Goal: Information Seeking & Learning: Learn about a topic

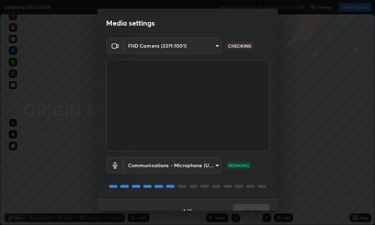
scroll to position [225, 375]
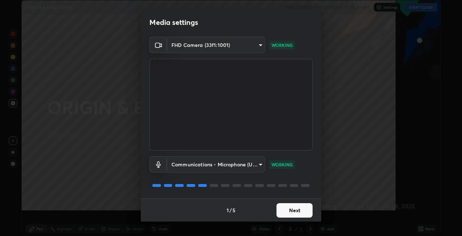
scroll to position [236, 462]
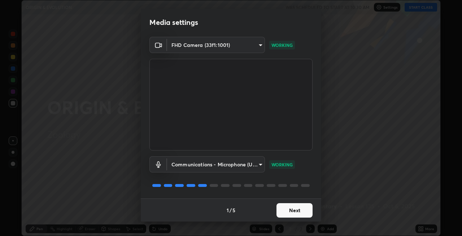
click at [298, 210] on button "Next" at bounding box center [294, 210] width 36 height 14
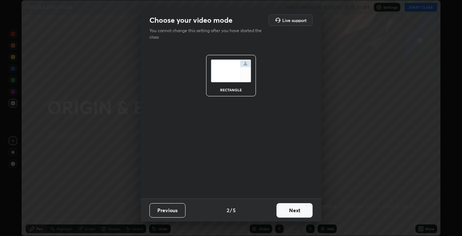
scroll to position [0, 0]
click at [300, 209] on button "Next" at bounding box center [294, 210] width 36 height 14
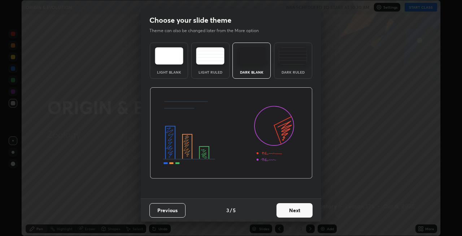
click at [302, 210] on button "Next" at bounding box center [294, 210] width 36 height 14
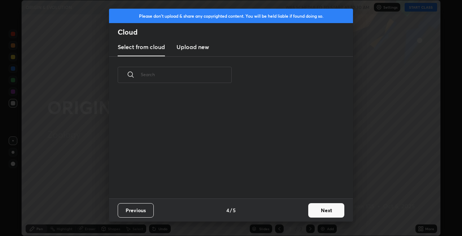
click at [321, 213] on button "Next" at bounding box center [326, 210] width 36 height 14
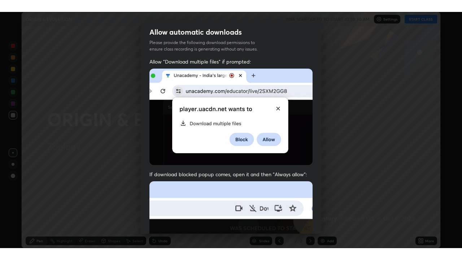
scroll to position [148, 0]
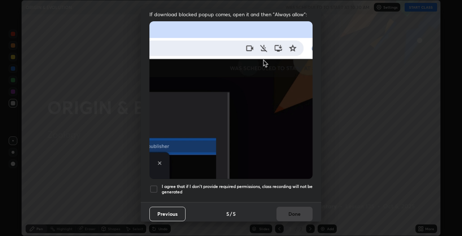
click at [231, 184] on h5 "I agree that if I don't provide required permissions, class recording will not …" at bounding box center [237, 189] width 151 height 11
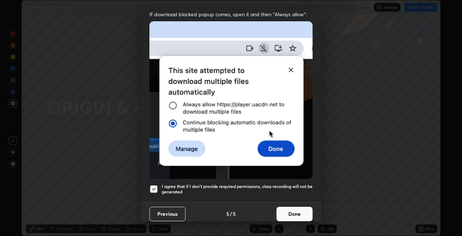
click at [294, 212] on button "Done" at bounding box center [294, 214] width 36 height 14
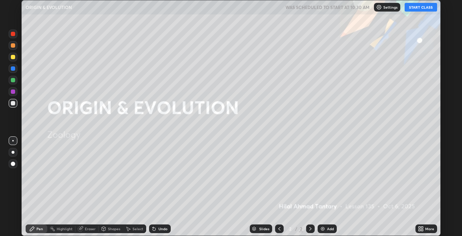
click at [375, 6] on button "START CLASS" at bounding box center [421, 7] width 32 height 9
click at [375, 225] on div "More" at bounding box center [426, 229] width 22 height 9
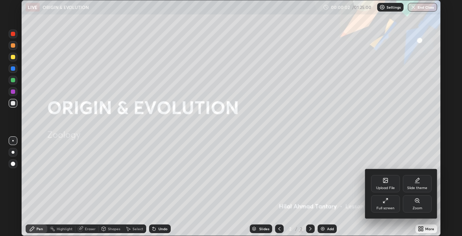
click at [375, 205] on div "Full screen" at bounding box center [385, 203] width 29 height 17
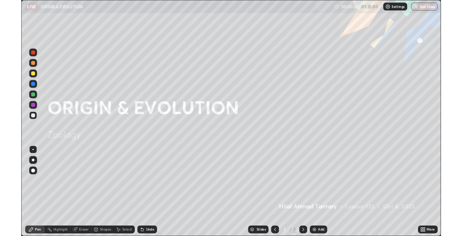
scroll to position [260, 462]
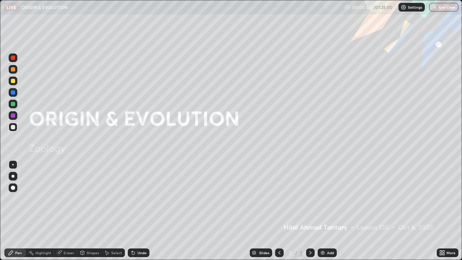
click at [375, 225] on icon at bounding box center [444, 254] width 2 height 2
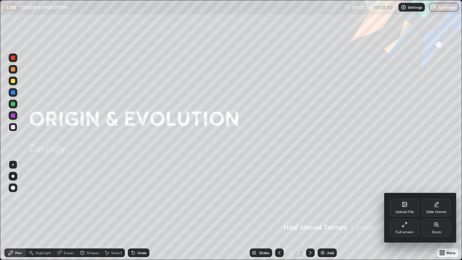
click at [375, 225] on div "Full screen" at bounding box center [405, 232] width 18 height 4
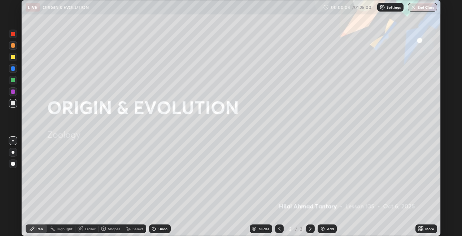
scroll to position [35858, 35632]
click at [13, 152] on div at bounding box center [13, 152] width 3 height 3
click at [110, 225] on div "Shapes" at bounding box center [111, 229] width 25 height 9
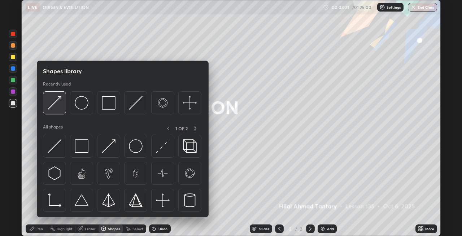
click at [58, 104] on img at bounding box center [55, 103] width 14 height 14
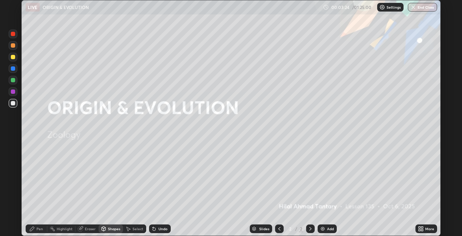
click at [37, 225] on div "Pen" at bounding box center [39, 229] width 6 height 4
click at [15, 67] on div at bounding box center [13, 68] width 4 height 4
click at [110, 225] on div "Shapes" at bounding box center [111, 229] width 25 height 9
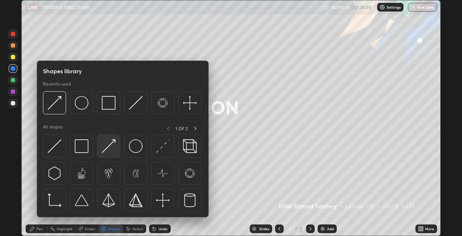
click at [109, 146] on img at bounding box center [109, 146] width 14 height 14
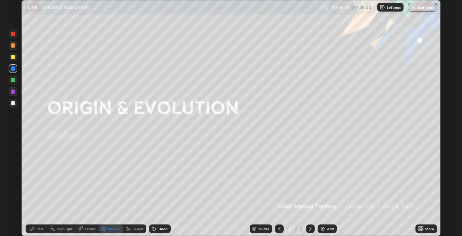
click at [158, 225] on div "Undo" at bounding box center [162, 229] width 9 height 4
click at [35, 225] on div "Pen" at bounding box center [37, 229] width 22 height 9
click at [106, 225] on icon at bounding box center [104, 229] width 6 height 6
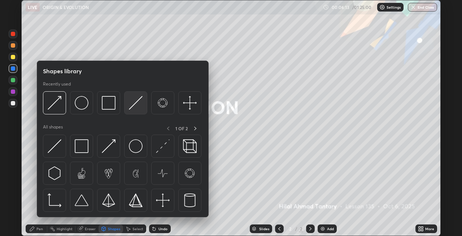
click at [132, 107] on img at bounding box center [136, 103] width 14 height 14
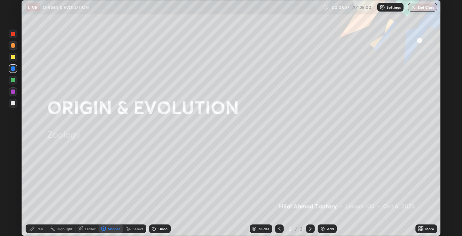
click at [11, 58] on div at bounding box center [13, 57] width 4 height 4
click at [158, 225] on div "Undo" at bounding box center [162, 229] width 9 height 4
click at [38, 225] on div "Pen" at bounding box center [39, 229] width 6 height 4
click at [110, 225] on div "Shapes" at bounding box center [114, 229] width 12 height 4
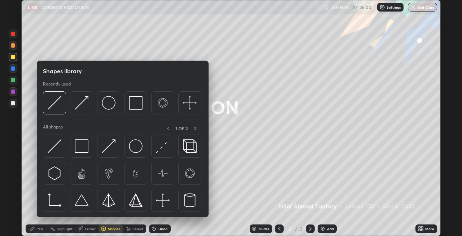
click at [81, 108] on img at bounding box center [82, 103] width 14 height 14
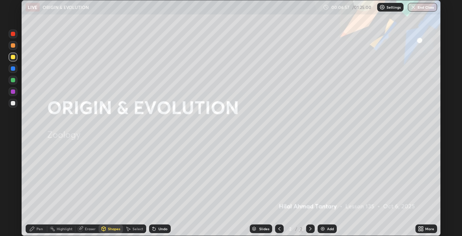
click at [35, 225] on div "Pen" at bounding box center [37, 229] width 22 height 9
click at [13, 46] on div at bounding box center [13, 45] width 4 height 4
click at [160, 225] on div "Undo" at bounding box center [162, 229] width 9 height 4
click at [12, 36] on div at bounding box center [13, 34] width 9 height 9
click at [13, 80] on div at bounding box center [13, 80] width 4 height 4
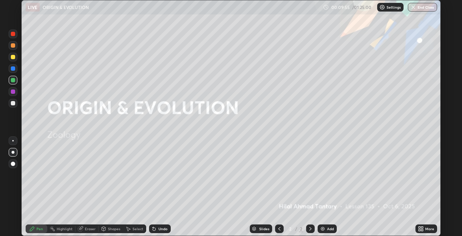
click at [163, 225] on div "Undo" at bounding box center [162, 229] width 9 height 4
click at [165, 225] on div "Undo" at bounding box center [162, 229] width 9 height 4
click at [108, 225] on div "Shapes" at bounding box center [114, 229] width 12 height 4
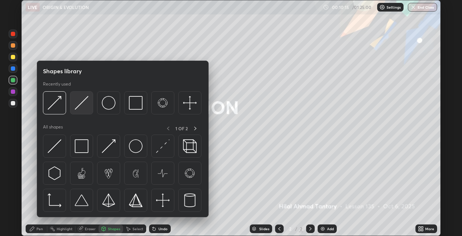
click at [81, 108] on img at bounding box center [82, 103] width 14 height 14
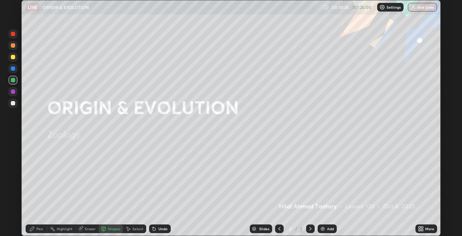
click at [12, 104] on div at bounding box center [13, 103] width 4 height 4
click at [12, 92] on div at bounding box center [13, 92] width 4 height 4
click at [156, 225] on icon at bounding box center [154, 229] width 6 height 6
click at [32, 225] on icon at bounding box center [32, 229] width 4 height 4
click at [87, 225] on div "Eraser" at bounding box center [90, 229] width 11 height 4
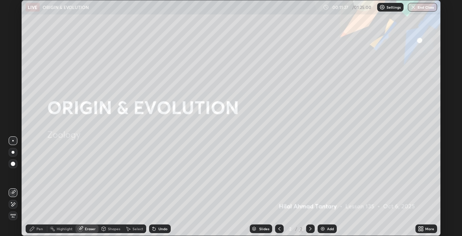
click at [37, 225] on div "Pen" at bounding box center [39, 229] width 6 height 4
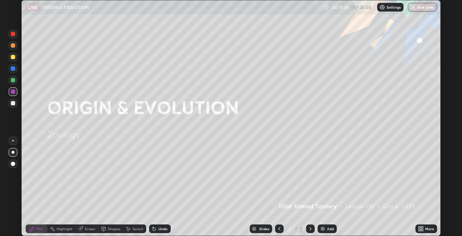
click at [111, 225] on div "Shapes" at bounding box center [114, 229] width 12 height 4
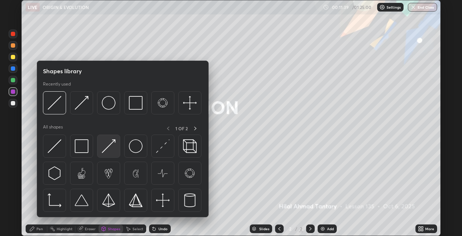
click at [105, 152] on img at bounding box center [109, 146] width 14 height 14
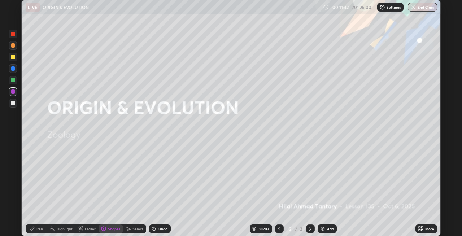
click at [37, 225] on div "Pen" at bounding box center [39, 229] width 6 height 4
click at [107, 225] on div "Shapes" at bounding box center [111, 229] width 25 height 9
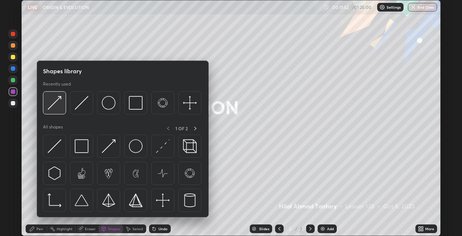
click at [54, 108] on img at bounding box center [55, 103] width 14 height 14
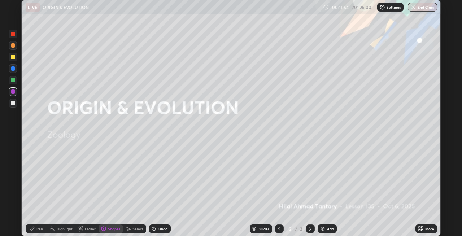
click at [38, 225] on div "Pen" at bounding box center [39, 229] width 6 height 4
click at [162, 225] on div "Undo" at bounding box center [162, 229] width 9 height 4
click at [163, 225] on div "Undo" at bounding box center [162, 229] width 9 height 4
click at [114, 225] on div "Shapes" at bounding box center [114, 229] width 12 height 4
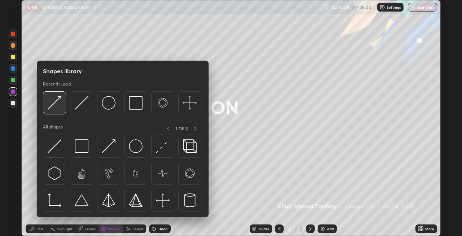
click at [49, 104] on img at bounding box center [55, 103] width 14 height 14
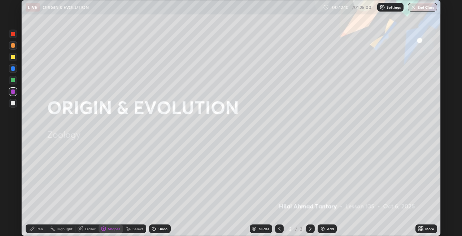
click at [40, 225] on div "Pen" at bounding box center [39, 229] width 6 height 4
click at [11, 56] on div at bounding box center [13, 57] width 4 height 4
click at [108, 225] on div "Shapes" at bounding box center [114, 229] width 12 height 4
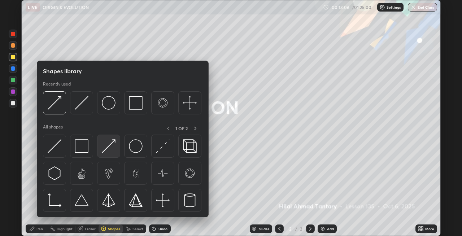
click at [107, 150] on img at bounding box center [109, 146] width 14 height 14
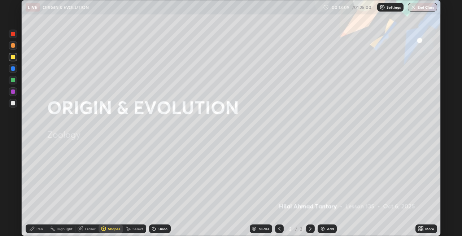
click at [37, 225] on div "Pen" at bounding box center [39, 229] width 6 height 4
click at [110, 225] on div "Shapes" at bounding box center [114, 229] width 12 height 4
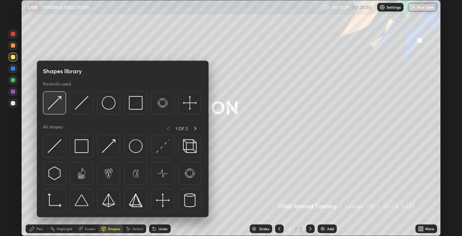
click at [57, 107] on img at bounding box center [55, 103] width 14 height 14
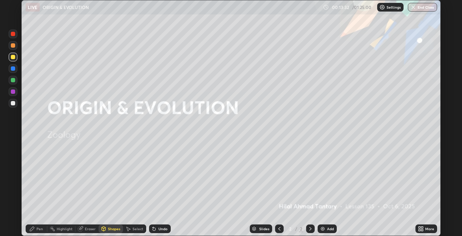
click at [37, 225] on div "Pen" at bounding box center [39, 229] width 6 height 4
click at [12, 81] on div at bounding box center [13, 80] width 4 height 4
click at [13, 103] on div at bounding box center [13, 103] width 4 height 4
click at [12, 82] on div at bounding box center [13, 80] width 4 height 4
click at [13, 35] on div at bounding box center [13, 34] width 4 height 4
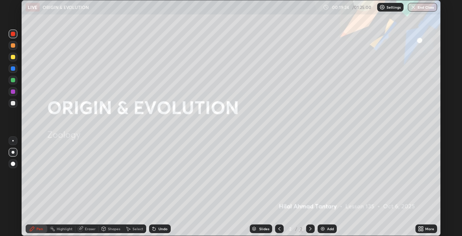
click at [113, 225] on div "Shapes" at bounding box center [114, 229] width 12 height 4
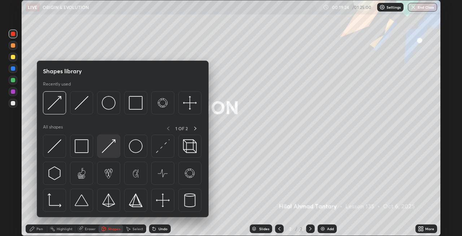
click at [113, 148] on img at bounding box center [109, 146] width 14 height 14
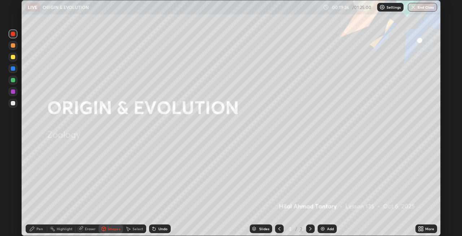
click at [40, 225] on div "Pen" at bounding box center [39, 229] width 6 height 4
click at [113, 225] on div "Shapes" at bounding box center [114, 229] width 12 height 4
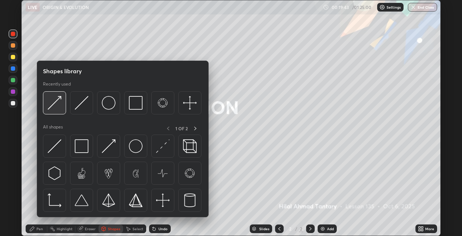
click at [55, 107] on img at bounding box center [55, 103] width 14 height 14
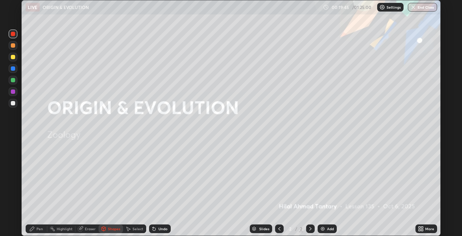
click at [38, 225] on div "Pen" at bounding box center [37, 229] width 22 height 9
click at [321, 225] on img at bounding box center [323, 229] width 6 height 6
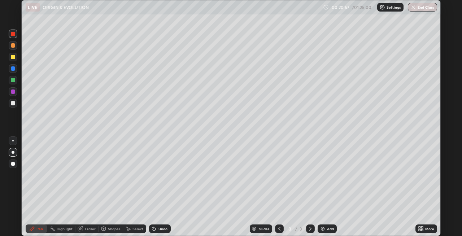
click at [116, 225] on div "Shapes" at bounding box center [114, 229] width 12 height 4
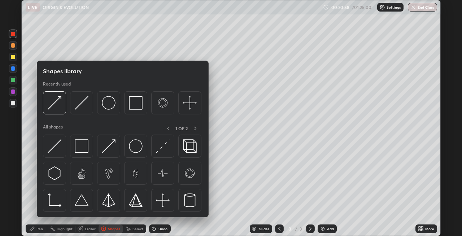
click at [91, 225] on div "Eraser" at bounding box center [90, 229] width 11 height 4
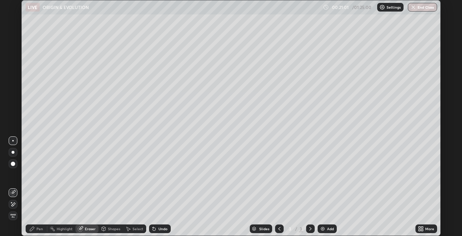
click at [40, 225] on div "Pen" at bounding box center [39, 229] width 6 height 4
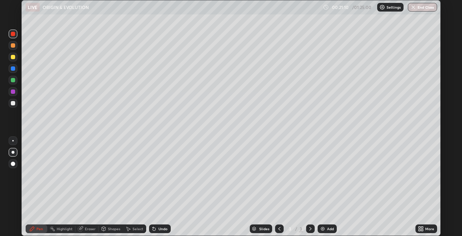
click at [89, 225] on div "Eraser" at bounding box center [90, 229] width 11 height 4
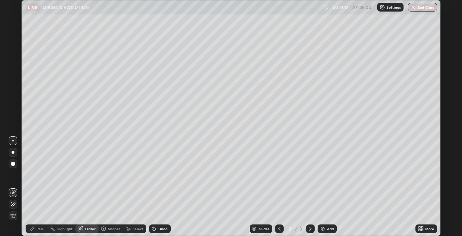
click at [37, 225] on div "Pen" at bounding box center [39, 229] width 6 height 4
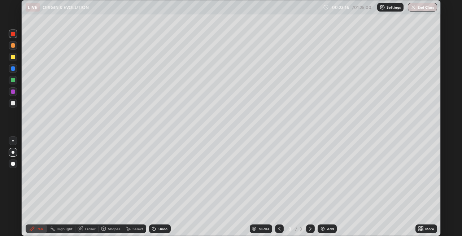
click at [85, 225] on div "Eraser" at bounding box center [90, 229] width 11 height 4
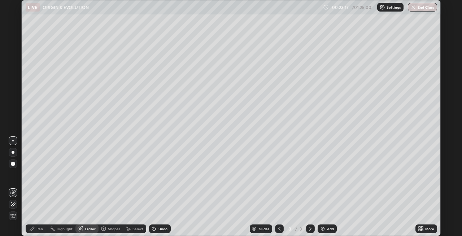
click at [13, 217] on span "Erase all" at bounding box center [13, 216] width 8 height 4
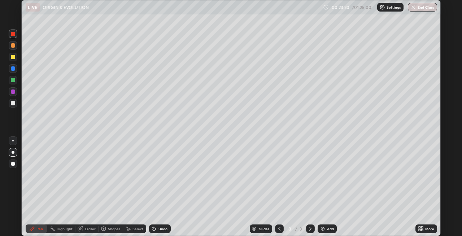
click at [279, 225] on icon at bounding box center [279, 229] width 6 height 6
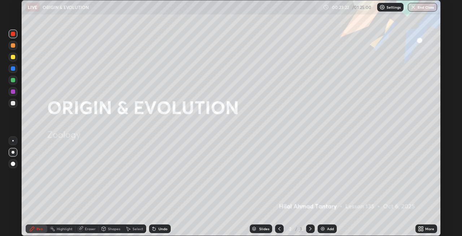
click at [306, 225] on div at bounding box center [310, 229] width 9 height 9
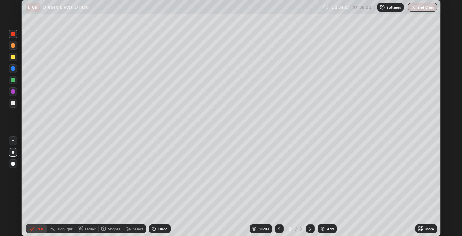
click at [10, 57] on div at bounding box center [13, 57] width 9 height 9
click at [108, 225] on div "Shapes" at bounding box center [114, 229] width 12 height 4
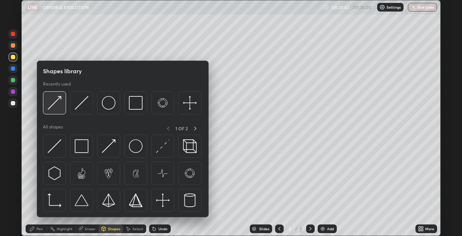
click at [61, 108] on img at bounding box center [55, 103] width 14 height 14
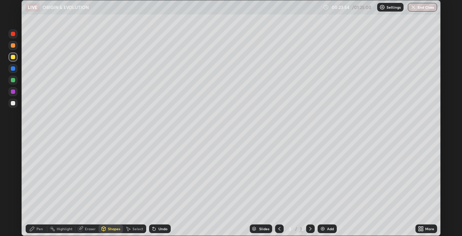
click at [39, 225] on div "Pen" at bounding box center [39, 229] width 6 height 4
click at [278, 225] on icon at bounding box center [279, 229] width 2 height 4
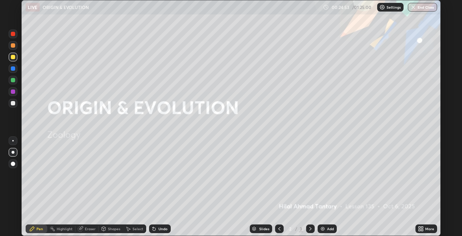
click at [310, 225] on icon at bounding box center [311, 229] width 6 height 6
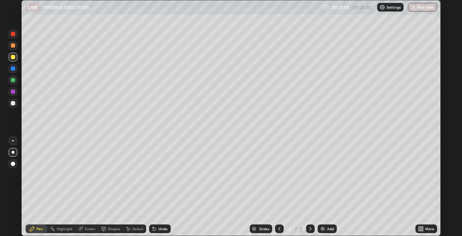
click at [16, 45] on div at bounding box center [13, 45] width 9 height 9
click at [10, 34] on div at bounding box center [13, 34] width 9 height 9
click at [109, 225] on div "Shapes" at bounding box center [111, 229] width 25 height 9
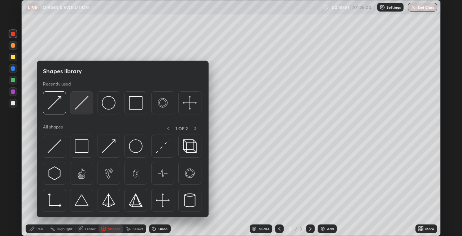
click at [81, 108] on img at bounding box center [82, 103] width 14 height 14
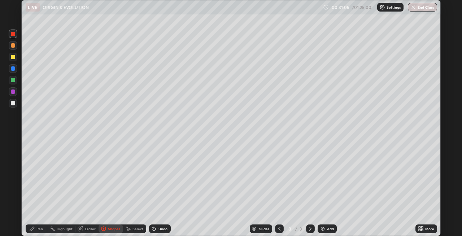
click at [38, 225] on div "Pen" at bounding box center [39, 229] width 6 height 4
click at [13, 92] on div at bounding box center [13, 92] width 4 height 4
click at [13, 80] on div at bounding box center [13, 80] width 4 height 4
click at [10, 69] on div at bounding box center [13, 68] width 9 height 9
click at [164, 225] on div "Undo" at bounding box center [162, 229] width 9 height 4
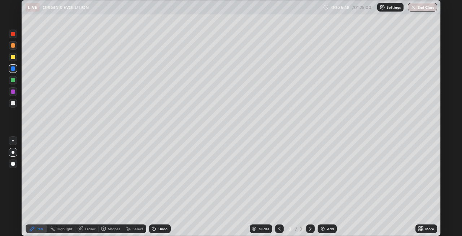
click at [162, 225] on div "Undo" at bounding box center [162, 229] width 9 height 4
click at [164, 225] on div "Undo" at bounding box center [160, 229] width 22 height 9
click at [93, 225] on div "Eraser" at bounding box center [90, 229] width 11 height 4
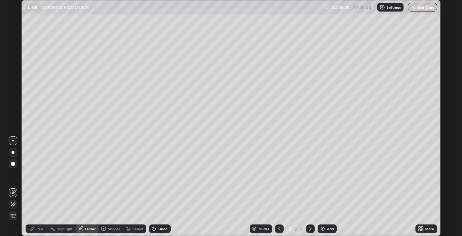
click at [39, 225] on div "Pen" at bounding box center [39, 229] width 6 height 4
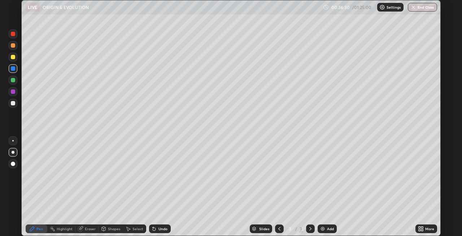
click at [12, 103] on div at bounding box center [13, 103] width 4 height 4
click at [108, 225] on div "Shapes" at bounding box center [114, 229] width 12 height 4
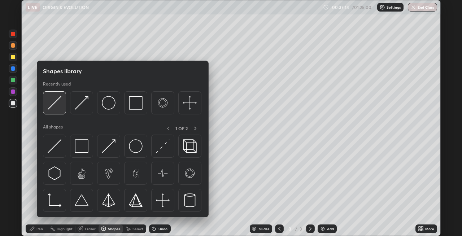
click at [54, 106] on img at bounding box center [55, 103] width 14 height 14
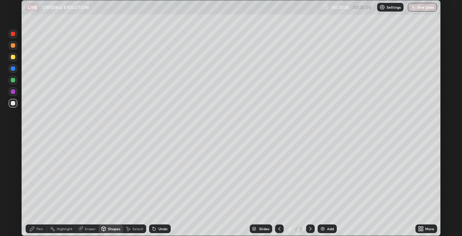
click at [36, 225] on div "Pen" at bounding box center [39, 229] width 6 height 4
click at [109, 225] on div "Shapes" at bounding box center [114, 229] width 12 height 4
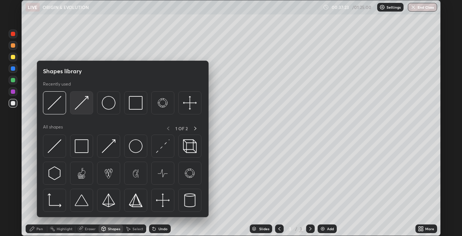
click at [76, 107] on img at bounding box center [82, 103] width 14 height 14
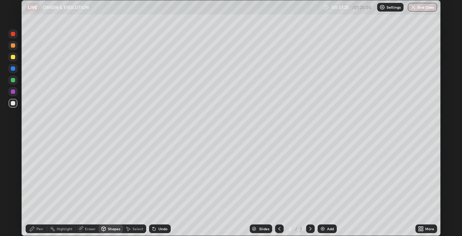
click at [37, 225] on div "Pen" at bounding box center [39, 229] width 6 height 4
click at [320, 225] on img at bounding box center [323, 229] width 6 height 6
click at [12, 91] on div at bounding box center [13, 92] width 4 height 4
click at [13, 81] on div at bounding box center [13, 80] width 4 height 4
click at [11, 69] on div at bounding box center [13, 68] width 4 height 4
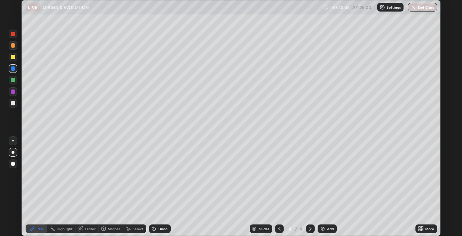
click at [112, 225] on div "Shapes" at bounding box center [114, 229] width 12 height 4
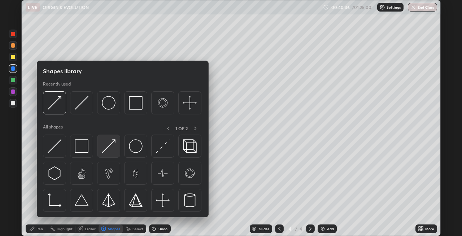
click at [110, 143] on img at bounding box center [109, 146] width 14 height 14
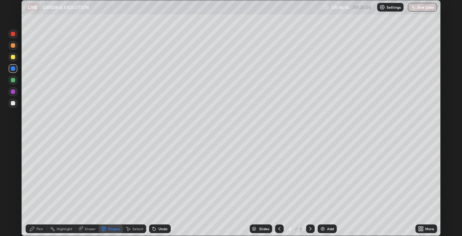
click at [157, 225] on div "Undo" at bounding box center [160, 229] width 22 height 9
click at [43, 225] on div "Pen" at bounding box center [39, 229] width 6 height 4
click at [12, 58] on div at bounding box center [13, 57] width 4 height 4
click at [12, 35] on div at bounding box center [13, 34] width 4 height 4
click at [324, 225] on img at bounding box center [323, 229] width 6 height 6
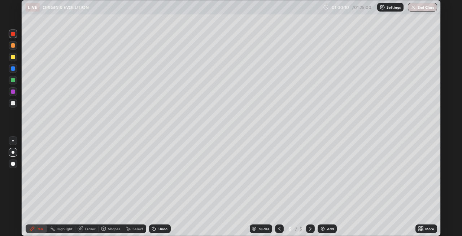
click at [110, 225] on div "Shapes" at bounding box center [114, 229] width 12 height 4
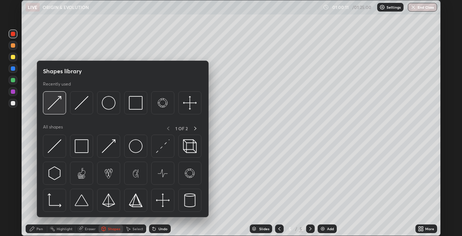
click at [59, 109] on img at bounding box center [55, 103] width 14 height 14
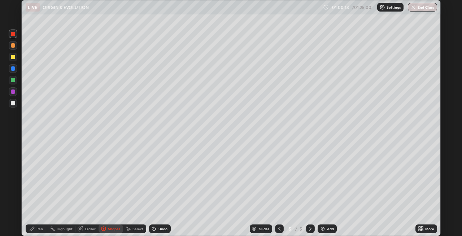
click at [34, 225] on icon at bounding box center [32, 229] width 6 height 6
click at [111, 225] on div "Shapes" at bounding box center [114, 229] width 12 height 4
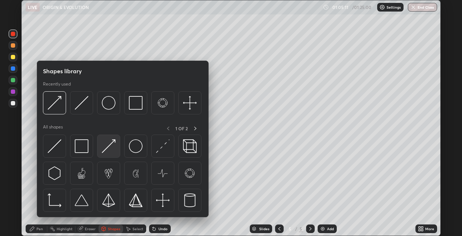
click at [109, 148] on img at bounding box center [109, 146] width 14 height 14
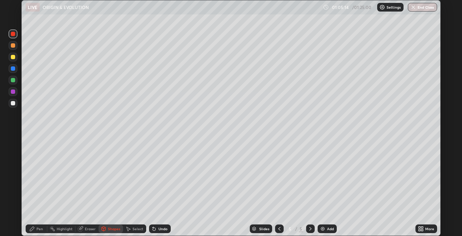
click at [163, 225] on div "Undo" at bounding box center [162, 229] width 9 height 4
click at [38, 225] on div "Pen" at bounding box center [39, 229] width 6 height 4
click at [14, 68] on div at bounding box center [13, 68] width 4 height 4
click at [12, 58] on div at bounding box center [13, 57] width 4 height 4
click at [112, 225] on div "Shapes" at bounding box center [114, 229] width 12 height 4
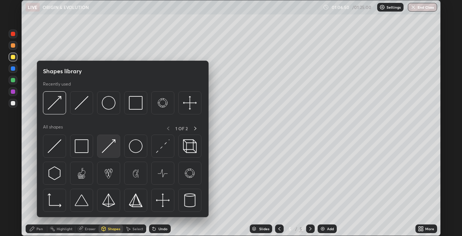
click at [106, 149] on img at bounding box center [109, 146] width 14 height 14
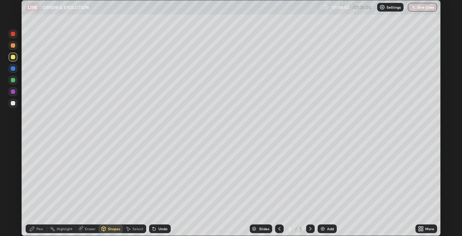
click at [34, 225] on icon at bounding box center [32, 229] width 6 height 6
click at [157, 225] on div "Undo" at bounding box center [160, 229] width 22 height 9
click at [156, 225] on div "Undo" at bounding box center [160, 229] width 22 height 9
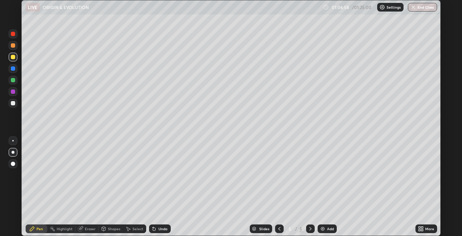
click at [157, 225] on div "Undo" at bounding box center [160, 229] width 22 height 9
click at [115, 225] on div "Shapes" at bounding box center [114, 229] width 12 height 4
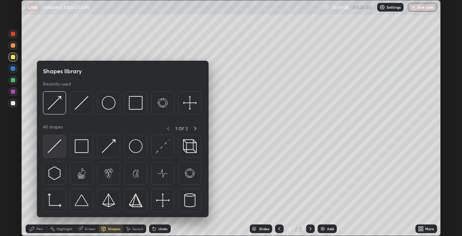
click at [58, 147] on img at bounding box center [55, 146] width 14 height 14
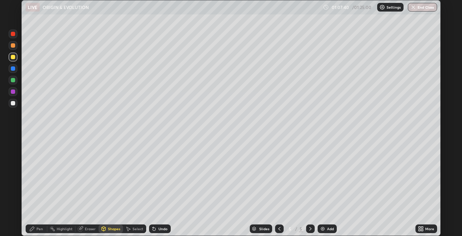
click at [159, 225] on div "Undo" at bounding box center [162, 229] width 9 height 4
click at [38, 225] on div "Pen" at bounding box center [39, 229] width 6 height 4
click at [12, 103] on div at bounding box center [13, 103] width 4 height 4
click at [13, 47] on div at bounding box center [13, 45] width 4 height 4
click at [157, 225] on div "Undo" at bounding box center [160, 229] width 22 height 9
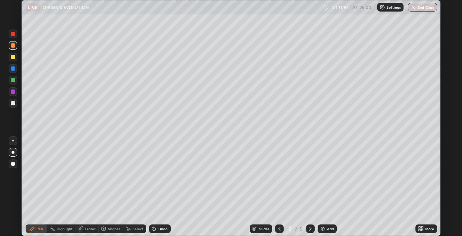
click at [157, 225] on div "Undo" at bounding box center [160, 229] width 22 height 9
click at [158, 225] on div "Undo" at bounding box center [162, 229] width 9 height 4
click at [319, 225] on div "Add" at bounding box center [327, 229] width 19 height 9
click at [11, 58] on div at bounding box center [13, 57] width 4 height 4
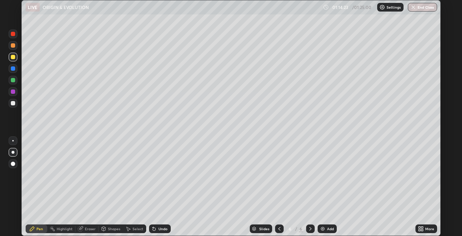
click at [109, 225] on div "Shapes" at bounding box center [114, 229] width 12 height 4
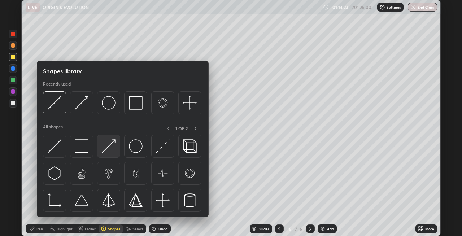
click at [108, 152] on img at bounding box center [109, 146] width 14 height 14
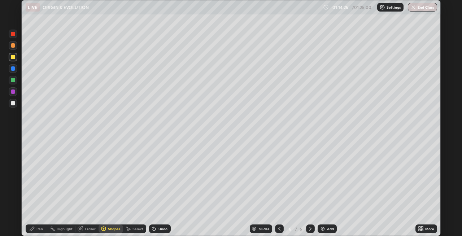
click at [34, 225] on icon at bounding box center [32, 229] width 6 height 6
click at [12, 35] on div at bounding box center [13, 34] width 4 height 4
click at [114, 225] on div "Shapes" at bounding box center [114, 229] width 12 height 4
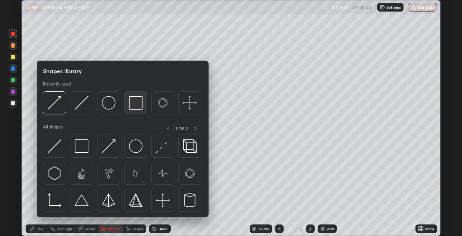
click at [131, 105] on img at bounding box center [136, 103] width 14 height 14
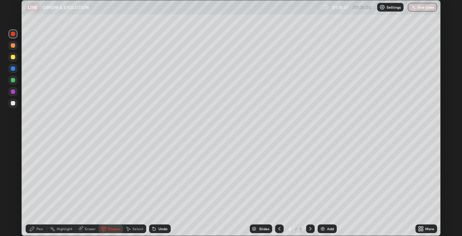
click at [321, 225] on img at bounding box center [323, 229] width 6 height 6
click at [160, 225] on div "Undo" at bounding box center [162, 229] width 9 height 4
click at [38, 225] on div "Pen" at bounding box center [39, 229] width 6 height 4
click at [12, 69] on div at bounding box center [13, 68] width 4 height 4
click at [110, 225] on div "Shapes" at bounding box center [114, 229] width 12 height 4
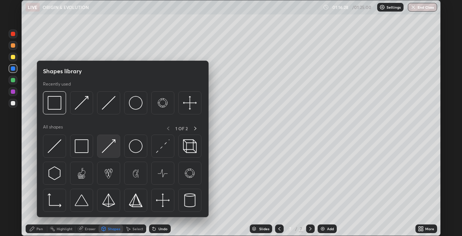
click at [106, 148] on img at bounding box center [109, 146] width 14 height 14
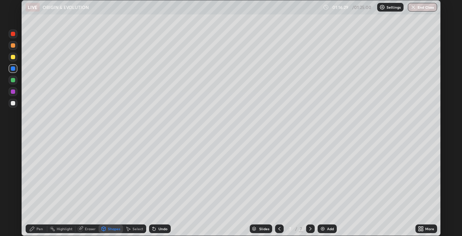
click at [30, 225] on icon at bounding box center [32, 229] width 6 height 6
click at [158, 225] on div "Undo" at bounding box center [160, 229] width 22 height 9
click at [159, 225] on div "Undo" at bounding box center [162, 229] width 9 height 4
click at [158, 225] on div "Undo" at bounding box center [162, 229] width 9 height 4
click at [13, 58] on div at bounding box center [13, 57] width 4 height 4
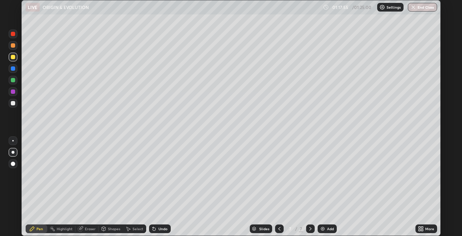
click at [13, 69] on div at bounding box center [13, 68] width 4 height 4
click at [13, 81] on div at bounding box center [13, 80] width 4 height 4
click at [160, 225] on div "Undo" at bounding box center [162, 229] width 9 height 4
click at [162, 225] on div "Undo" at bounding box center [162, 229] width 9 height 4
click at [163, 225] on div "Undo" at bounding box center [162, 229] width 9 height 4
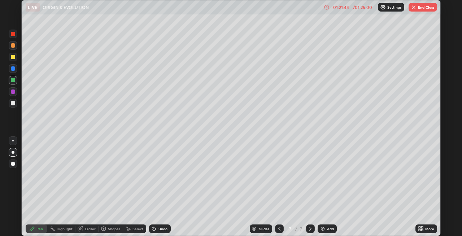
click at [375, 8] on button "End Class" at bounding box center [423, 7] width 29 height 9
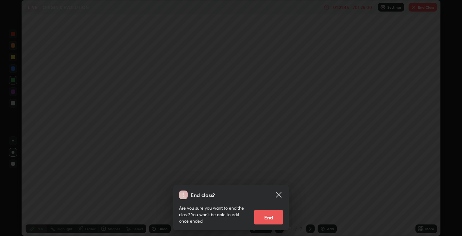
click at [274, 218] on button "End" at bounding box center [268, 217] width 29 height 14
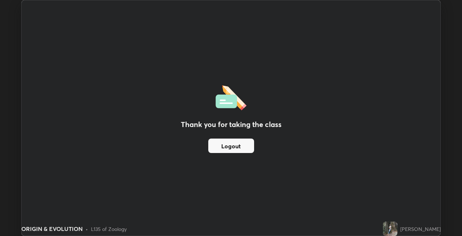
click at [244, 142] on button "Logout" at bounding box center [231, 146] width 46 height 14
